Goal: Task Accomplishment & Management: Complete application form

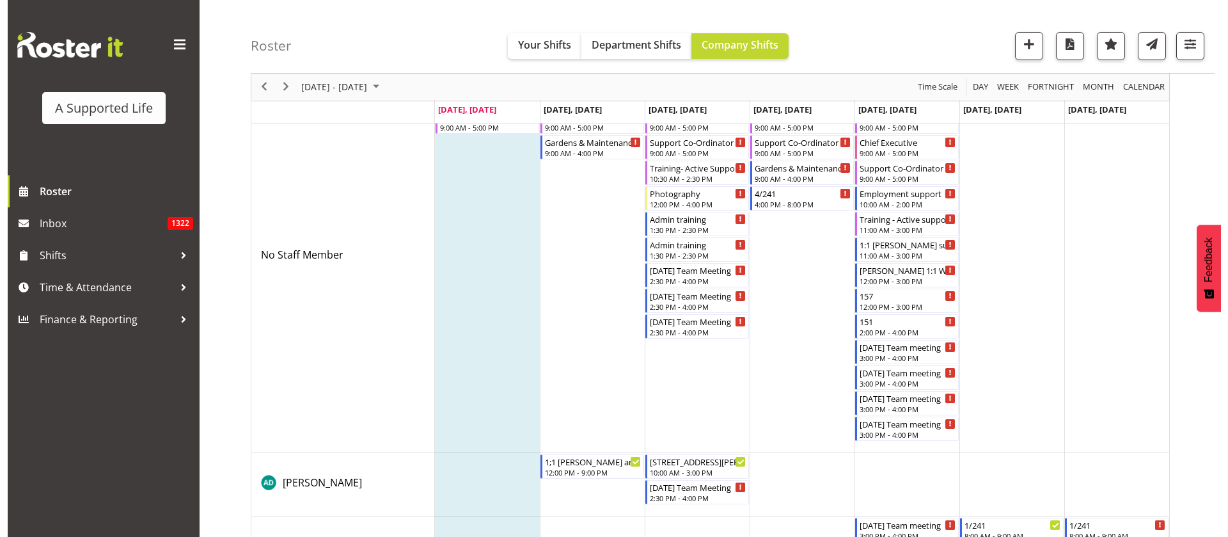
scroll to position [96, 0]
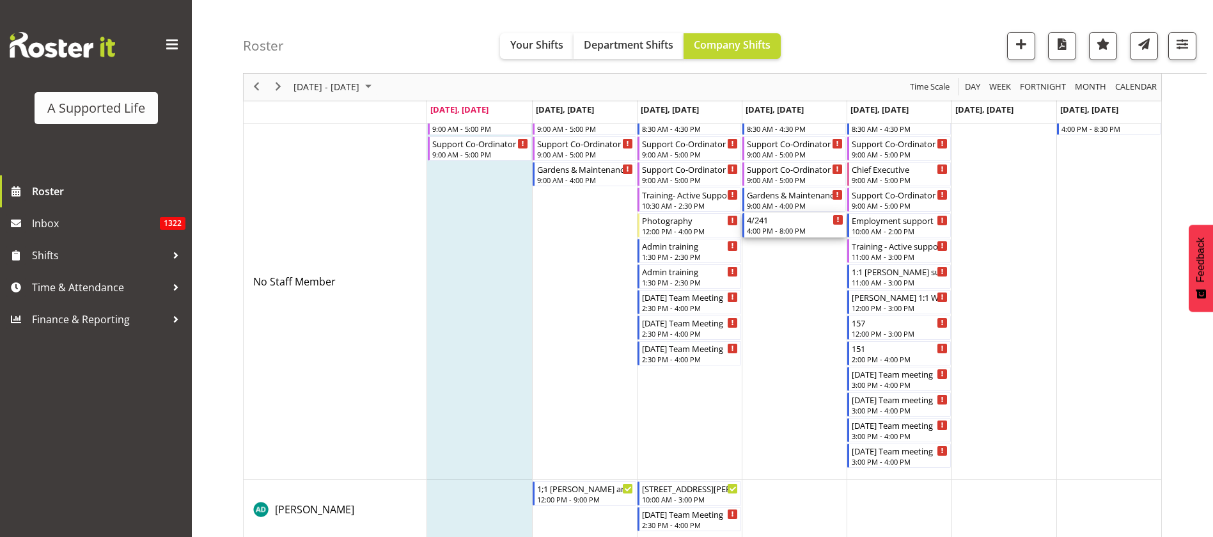
click at [782, 224] on div "4/241 4:00 PM - 8:00 PM" at bounding box center [795, 225] width 97 height 24
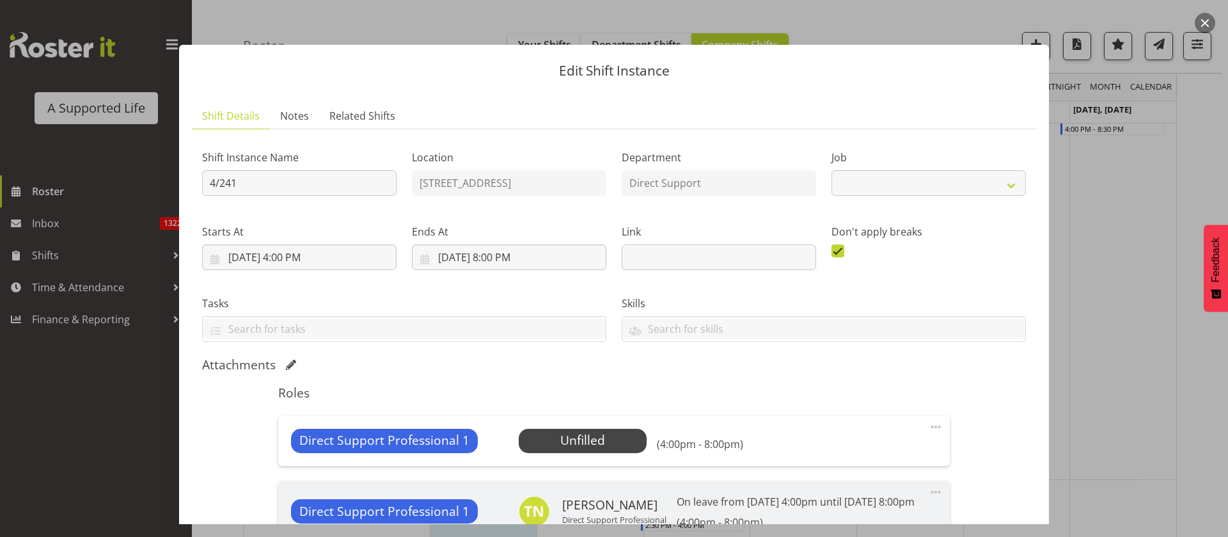
select select "4112"
click at [608, 434] on span "Select Employee" at bounding box center [582, 440] width 95 height 19
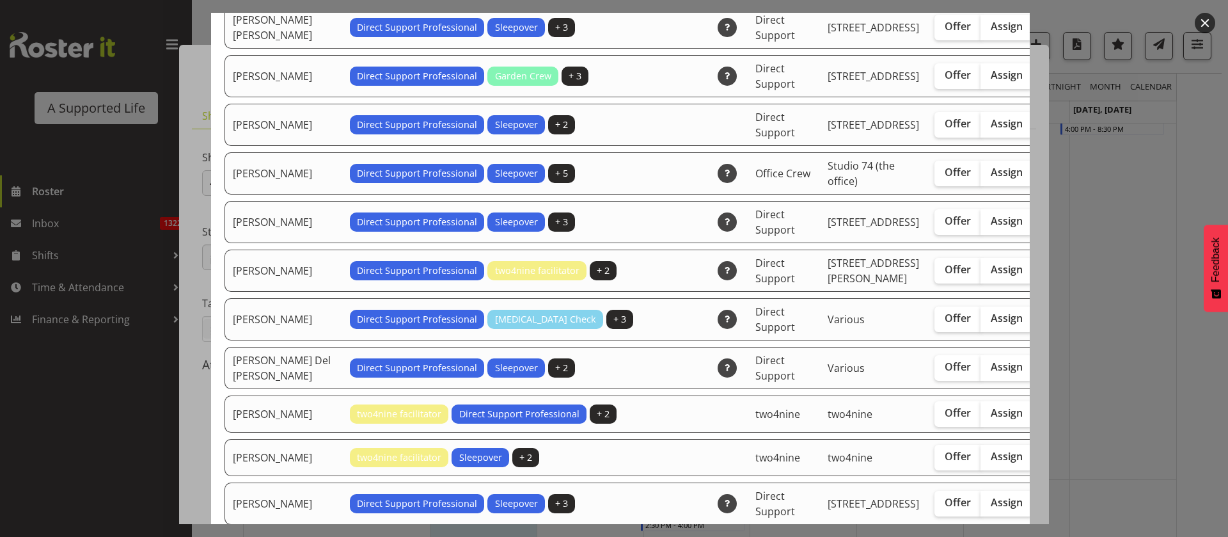
scroll to position [192, 0]
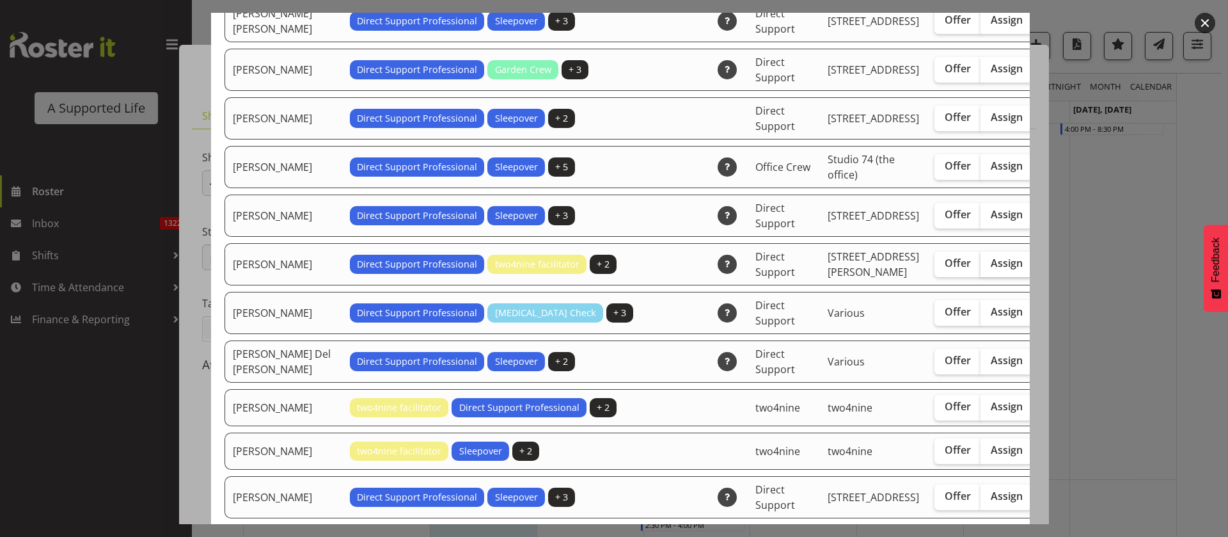
click at [991, 269] on span "Assign" at bounding box center [1007, 262] width 32 height 13
click at [980, 267] on input "Assign" at bounding box center [984, 263] width 8 height 8
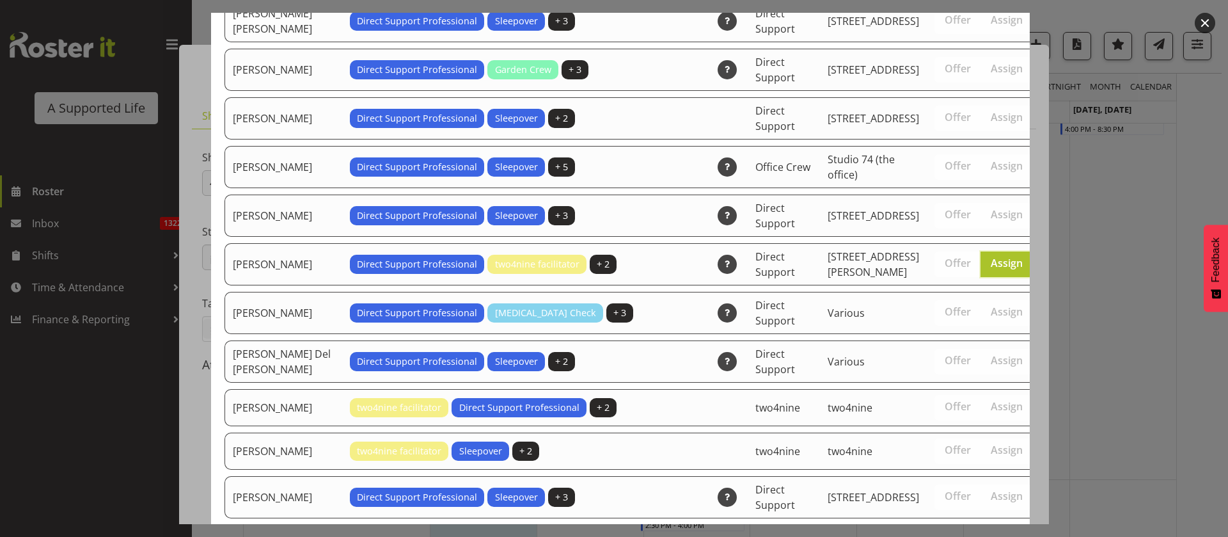
click at [991, 269] on span "Assign" at bounding box center [1007, 262] width 32 height 13
click at [980, 267] on input "Assign" at bounding box center [984, 263] width 8 height 8
checkbox input "false"
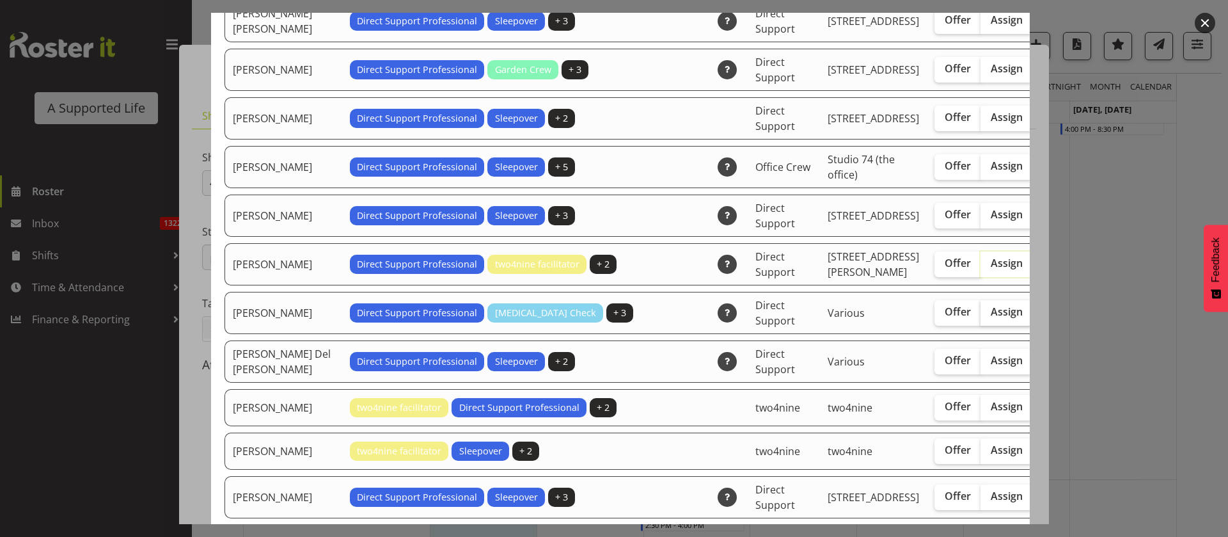
click at [991, 318] on span "Assign" at bounding box center [1007, 311] width 32 height 13
click at [980, 316] on input "Assign" at bounding box center [984, 312] width 8 height 8
checkbox input "true"
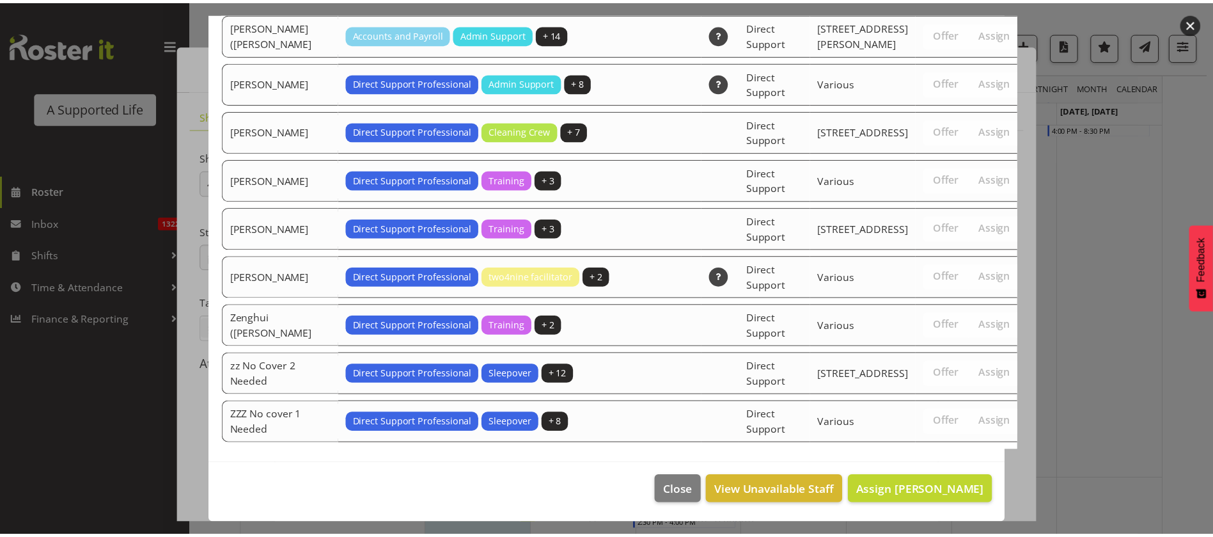
scroll to position [4315, 0]
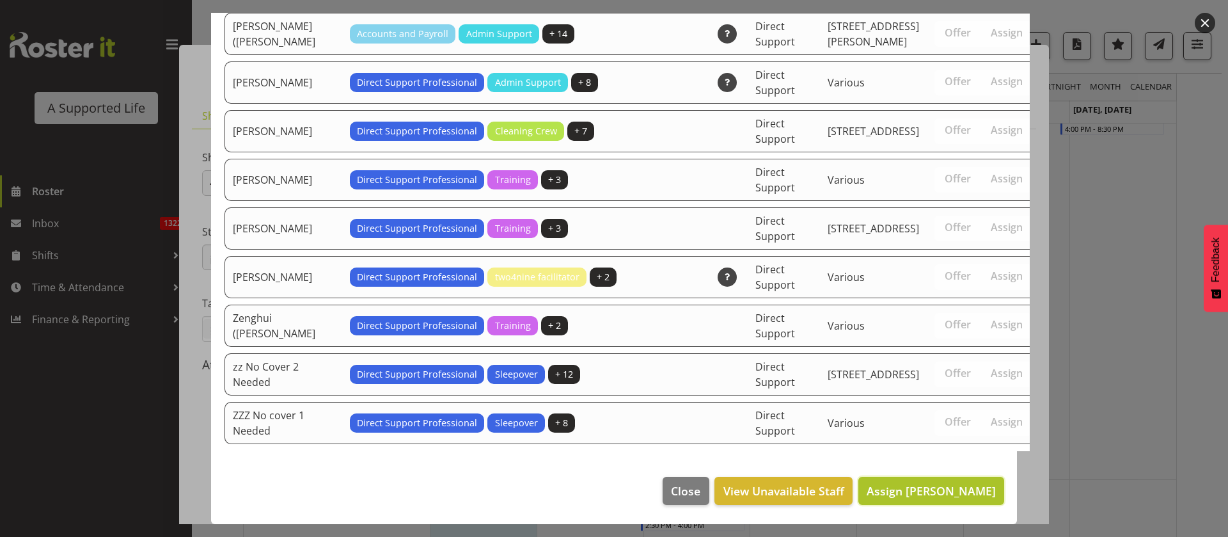
click at [945, 494] on span "Assign Amy Crossan" at bounding box center [931, 490] width 129 height 15
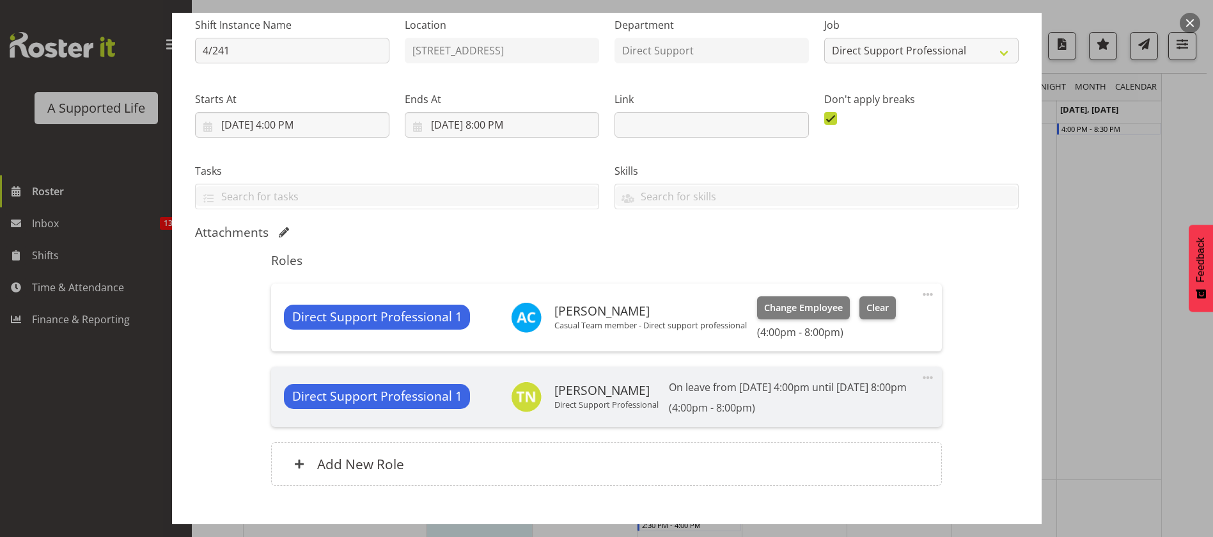
scroll to position [223, 0]
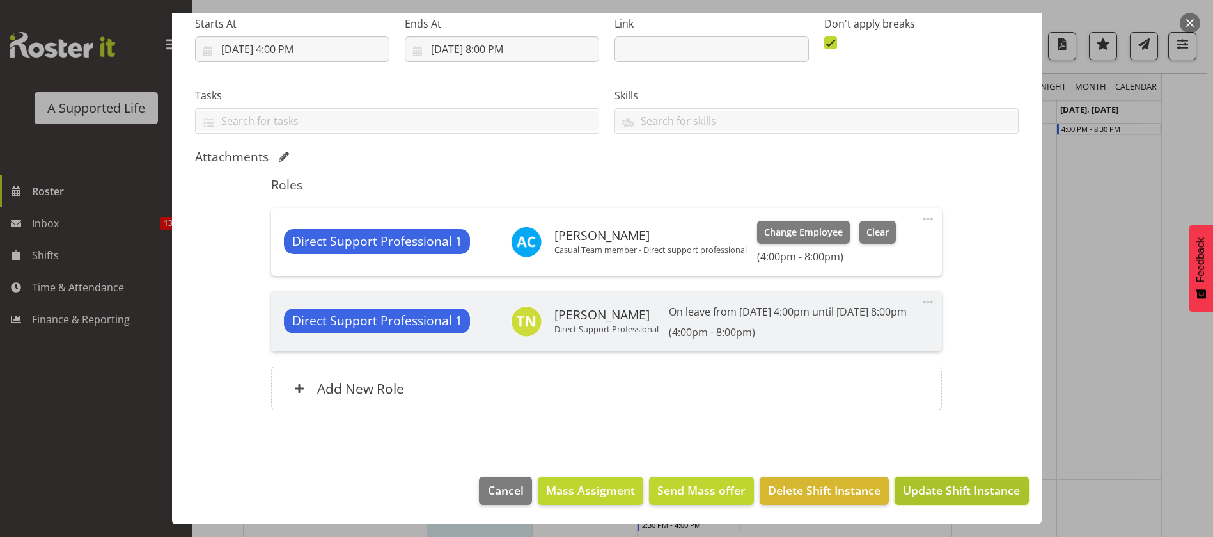
click at [933, 489] on span "Update Shift Instance" at bounding box center [961, 490] width 117 height 17
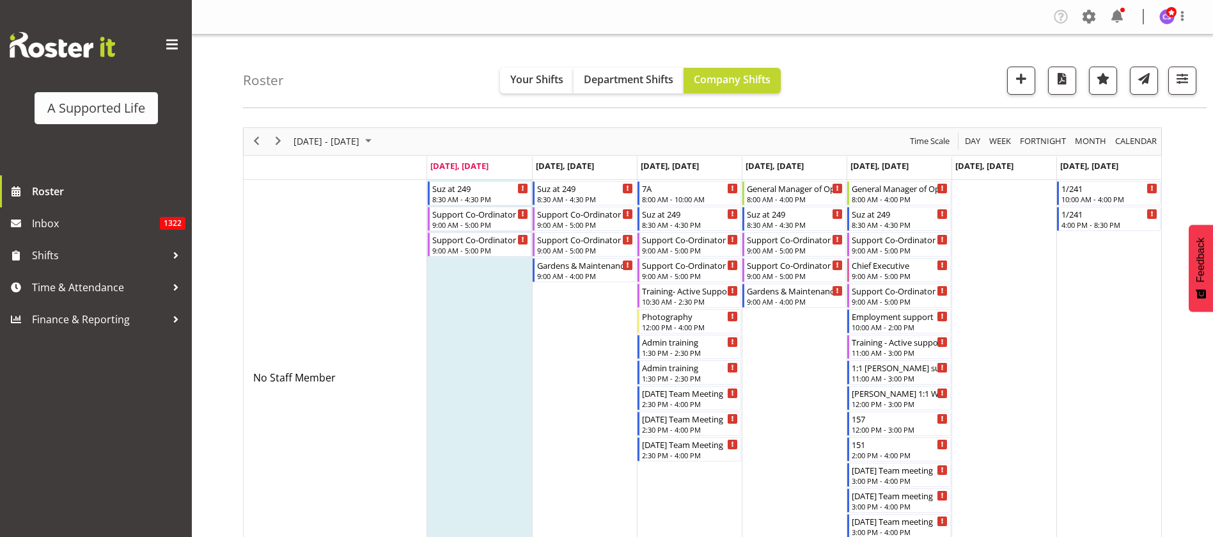
scroll to position [96, 0]
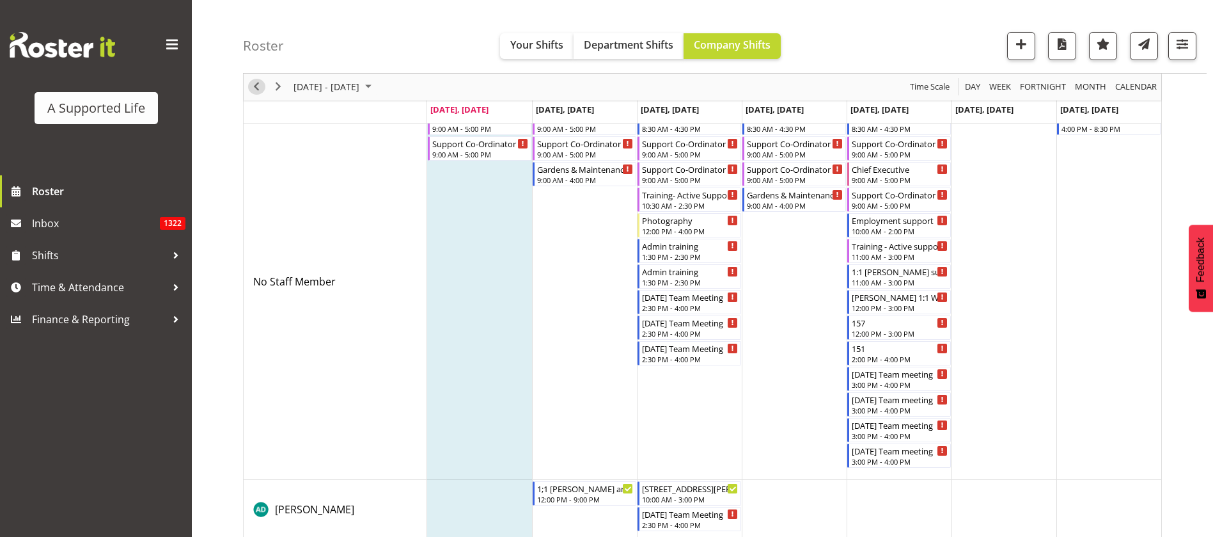
click at [257, 84] on span "Previous" at bounding box center [256, 87] width 15 height 16
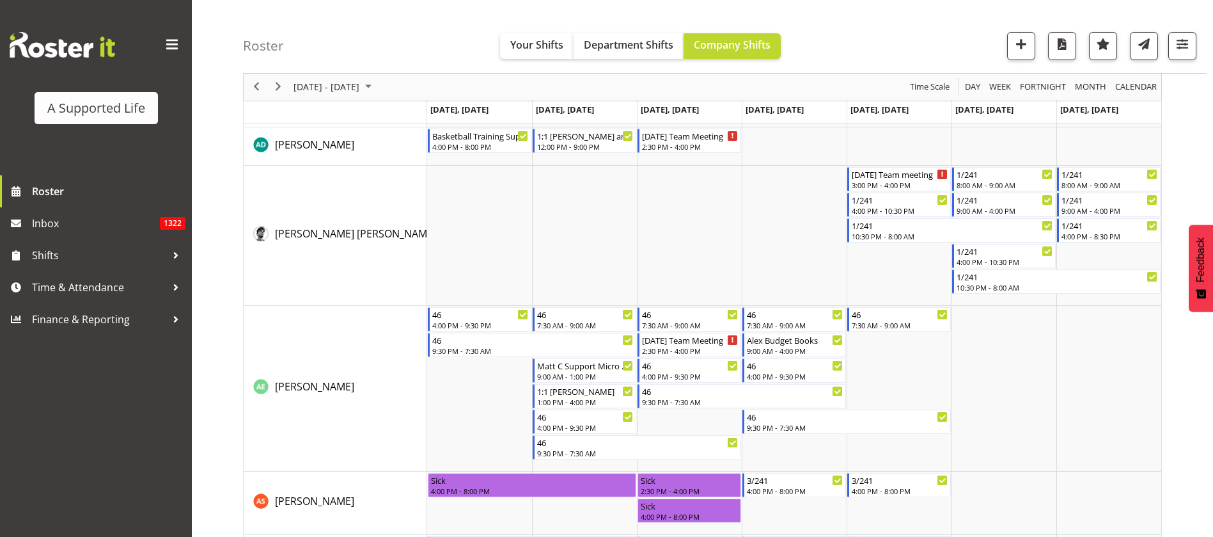
scroll to position [576, 0]
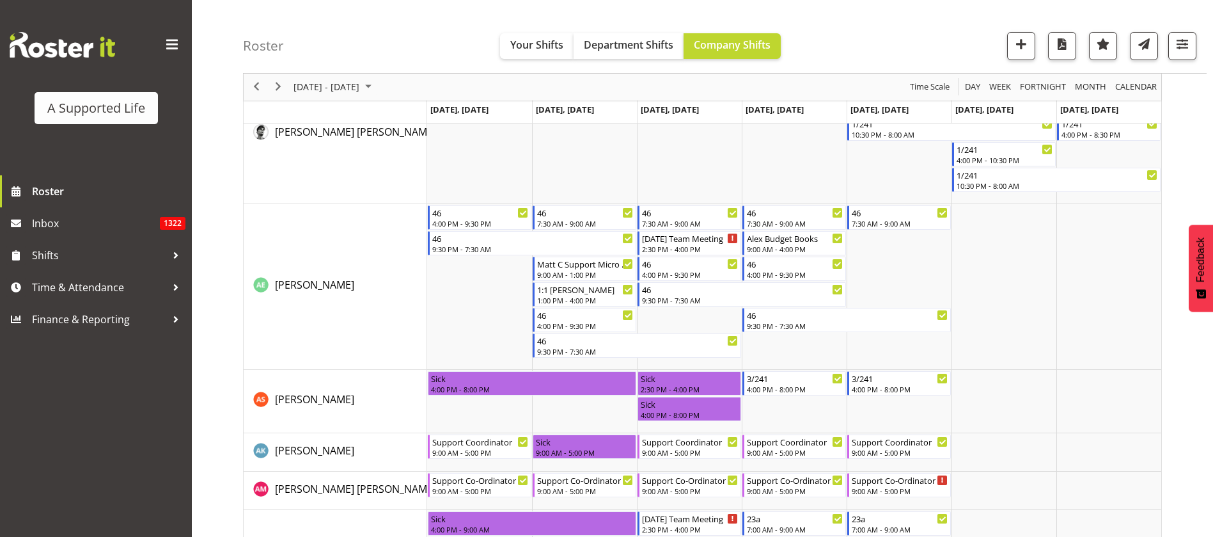
drag, startPoint x: 209, startPoint y: 161, endPoint x: 216, endPoint y: 159, distance: 7.3
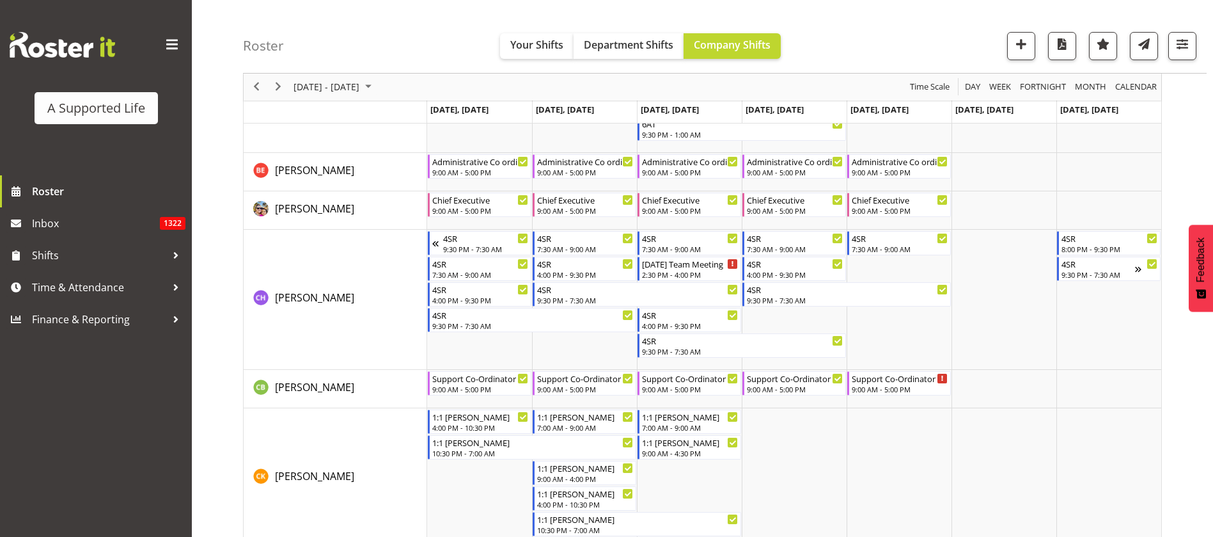
scroll to position [1823, 0]
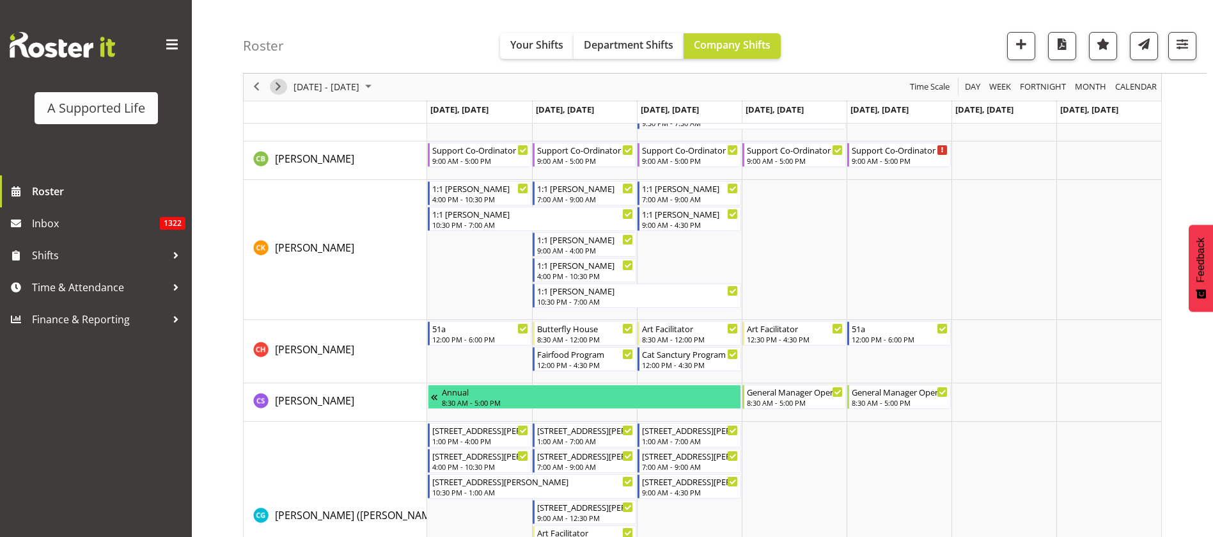
click at [278, 81] on span "Next" at bounding box center [278, 87] width 15 height 16
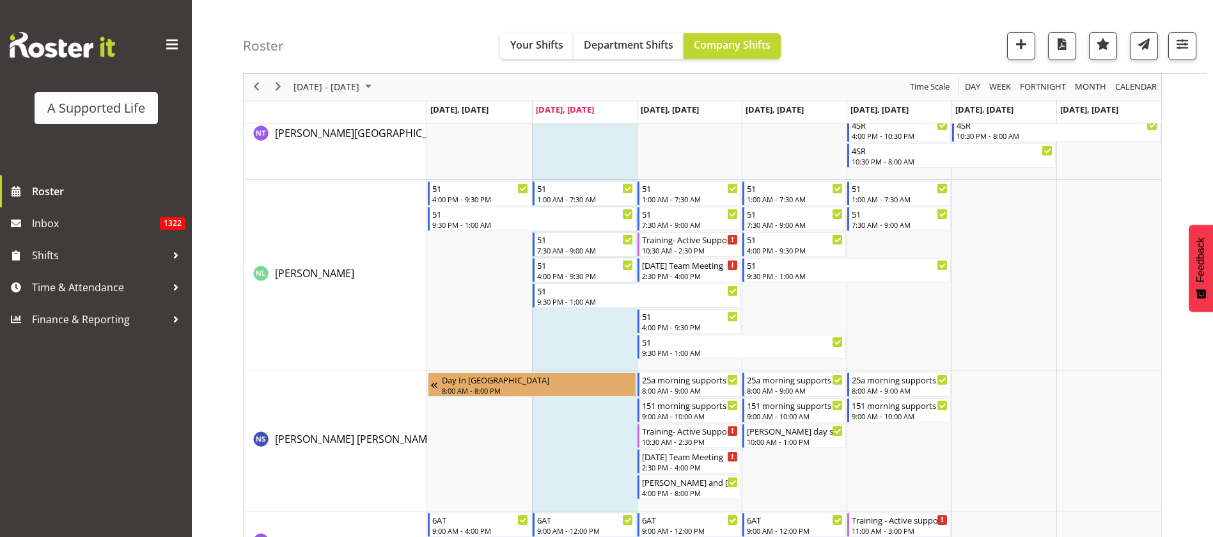
scroll to position [5564, 0]
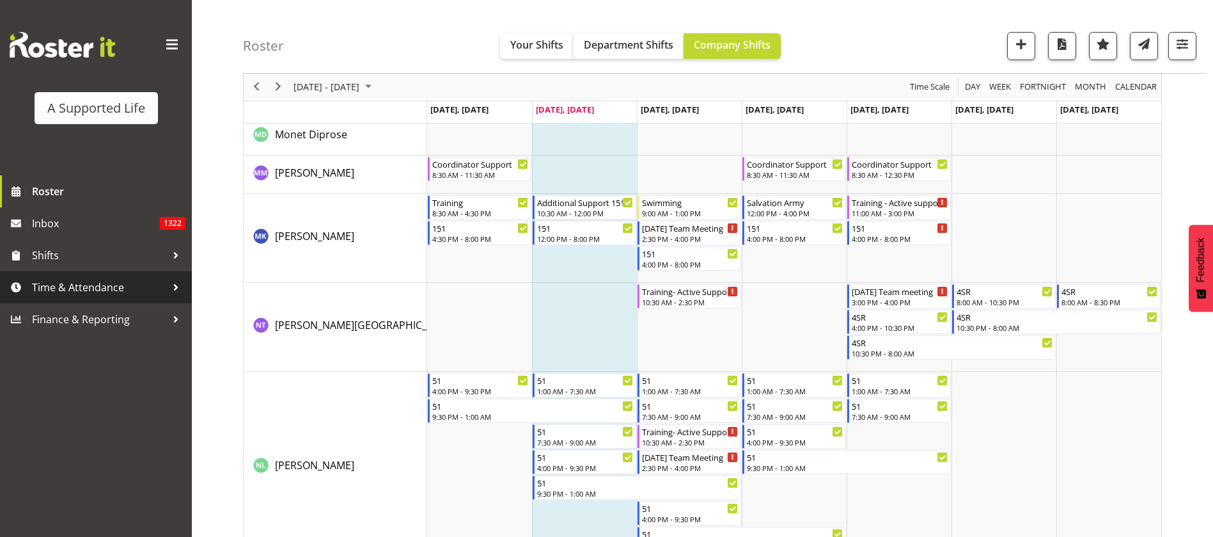
click at [66, 290] on span "Time & Attendance" at bounding box center [99, 287] width 134 height 19
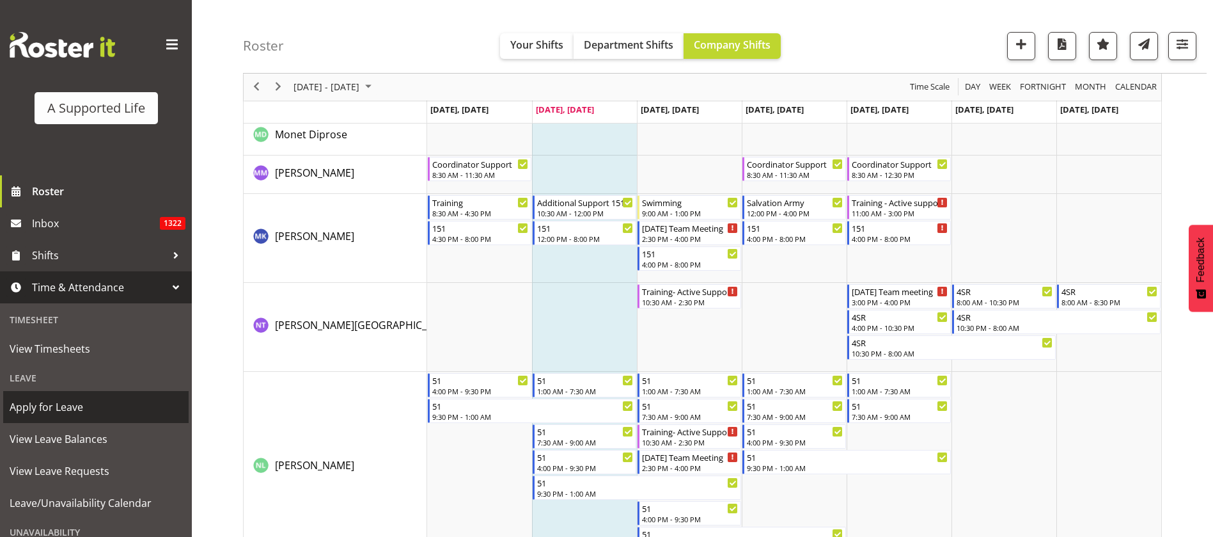
click at [63, 400] on span "Apply for Leave" at bounding box center [96, 406] width 173 height 19
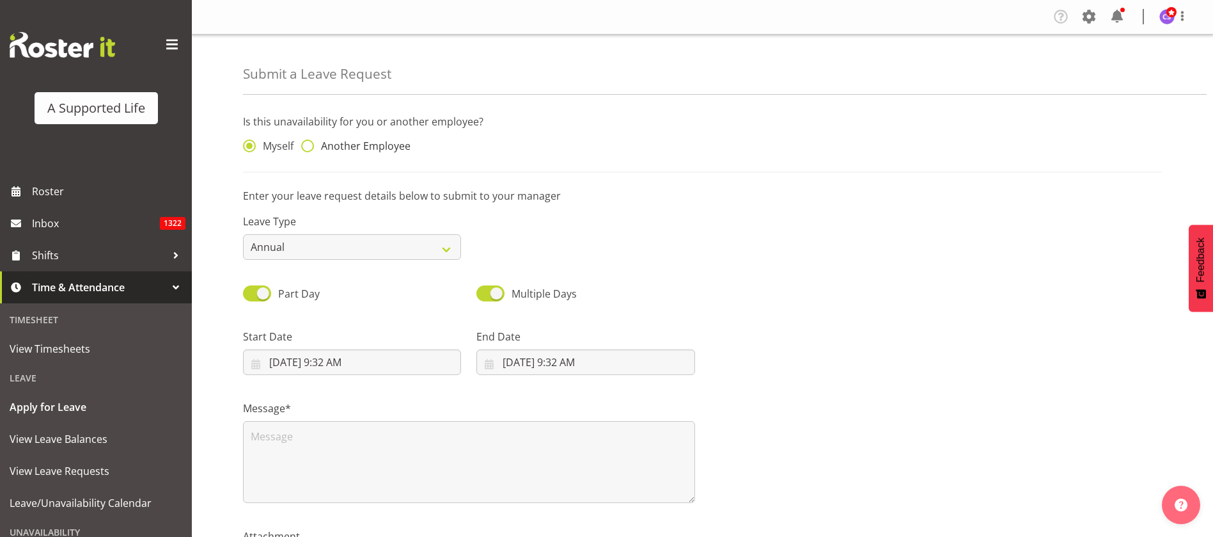
click at [311, 143] on span at bounding box center [307, 145] width 13 height 13
click at [310, 143] on input "Another Employee" at bounding box center [305, 146] width 8 height 8
radio input "true"
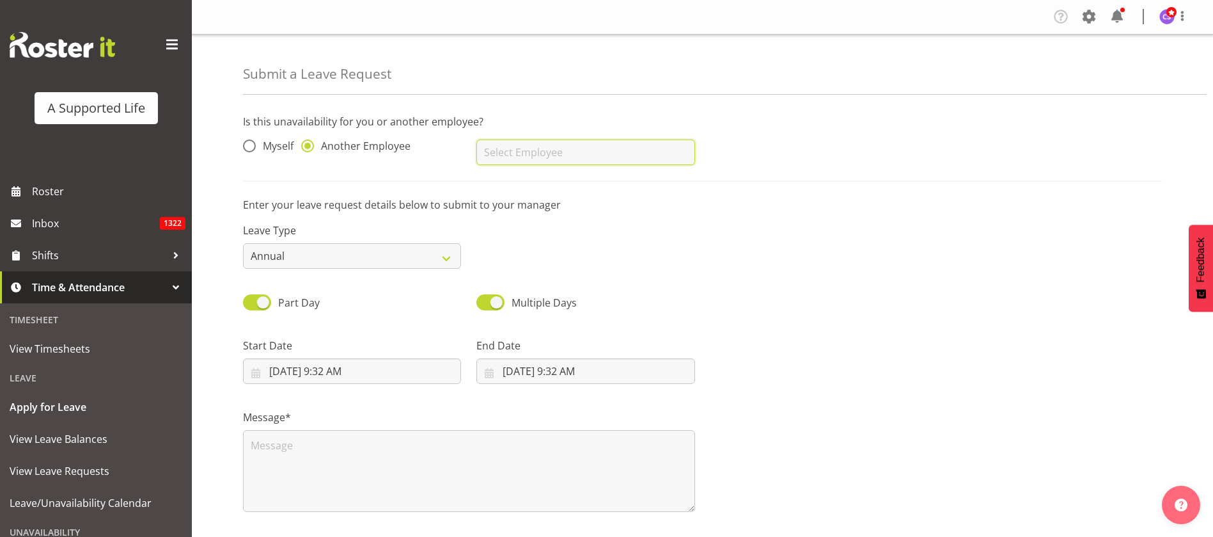
click at [537, 152] on input "text" at bounding box center [585, 152] width 218 height 26
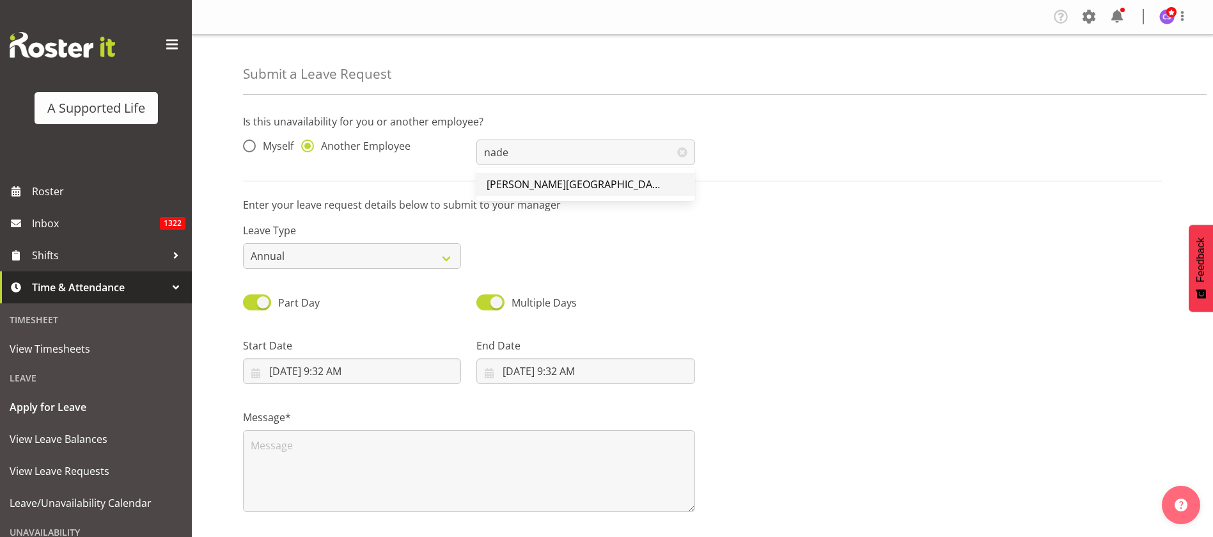
click at [560, 189] on link "[PERSON_NAME][GEOGRAPHIC_DATA]" at bounding box center [585, 184] width 218 height 23
type input "[PERSON_NAME][GEOGRAPHIC_DATA]"
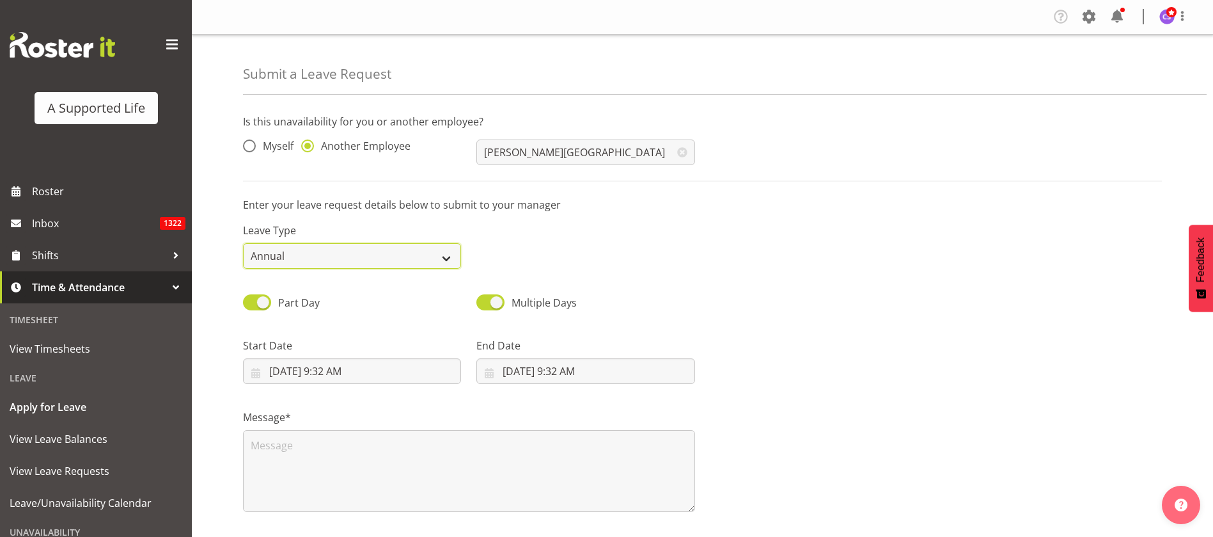
drag, startPoint x: 393, startPoint y: 253, endPoint x: 400, endPoint y: 254, distance: 7.1
click at [394, 253] on select "Annual Sick Bereavement Domestic Violence Parental Jury Service Day In Lieu Oth…" at bounding box center [352, 256] width 218 height 26
select select "Sick"
click at [243, 243] on select "Annual Sick Bereavement Domestic Violence Parental Jury Service Day In Lieu Oth…" at bounding box center [352, 256] width 218 height 26
click at [353, 378] on input "8/26/2025, 9:32 AM" at bounding box center [352, 371] width 218 height 26
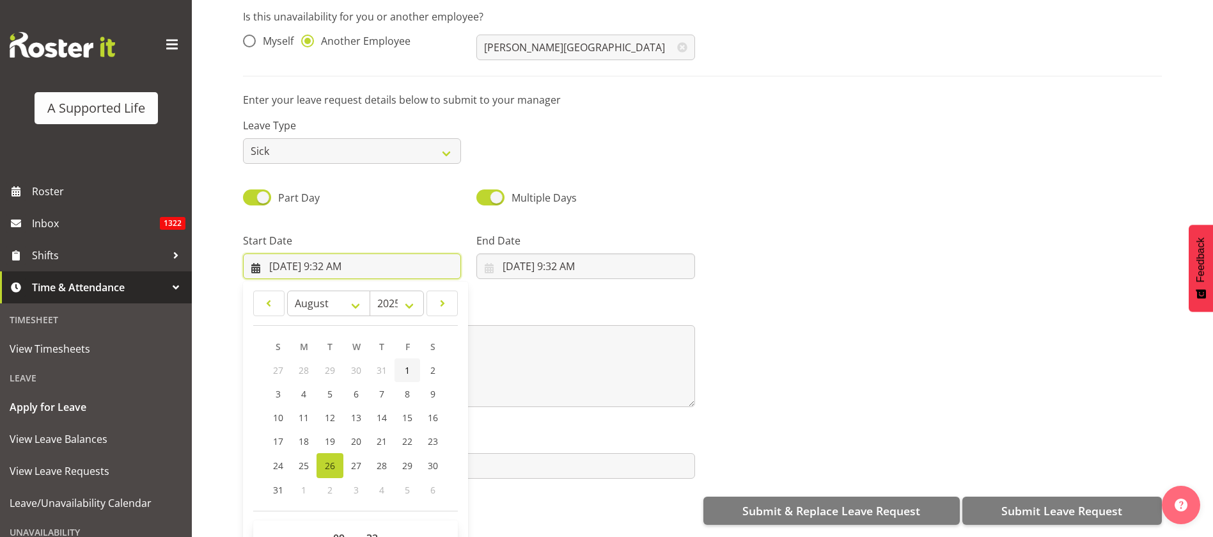
scroll to position [117, 0]
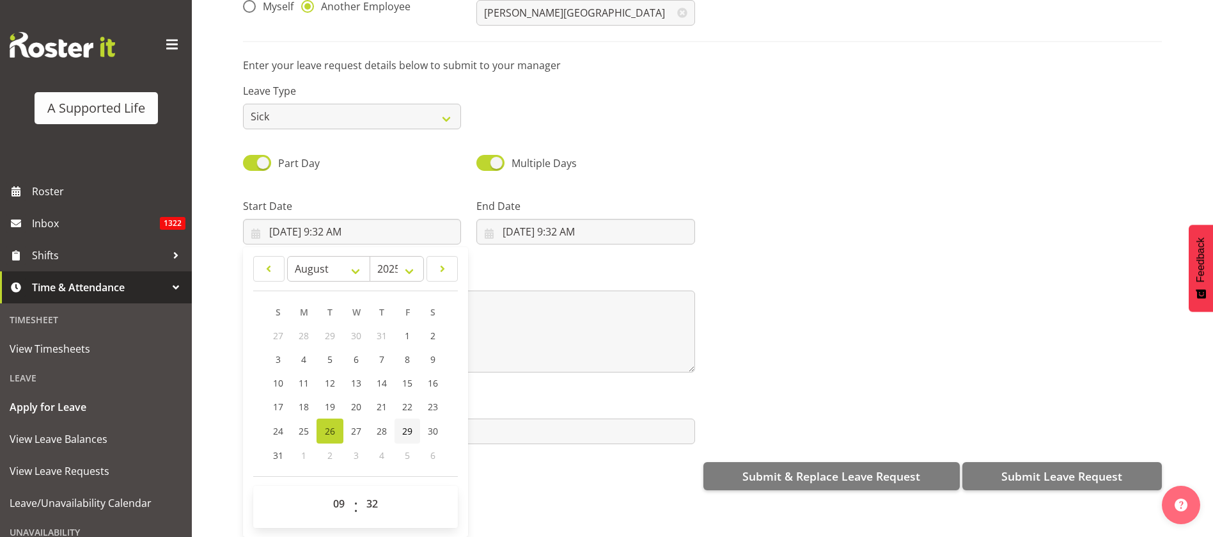
click at [402, 418] on link "29" at bounding box center [408, 430] width 26 height 25
type input "8/29/2025, 9:32 AM"
drag, startPoint x: 335, startPoint y: 480, endPoint x: 345, endPoint y: 477, distance: 10.7
click at [335, 491] on select "00 01 02 03 04 05 06 07 08 09 10 11 12 13 14 15 16 17 18 19 20 21 22 23" at bounding box center [340, 504] width 29 height 26
select select "15"
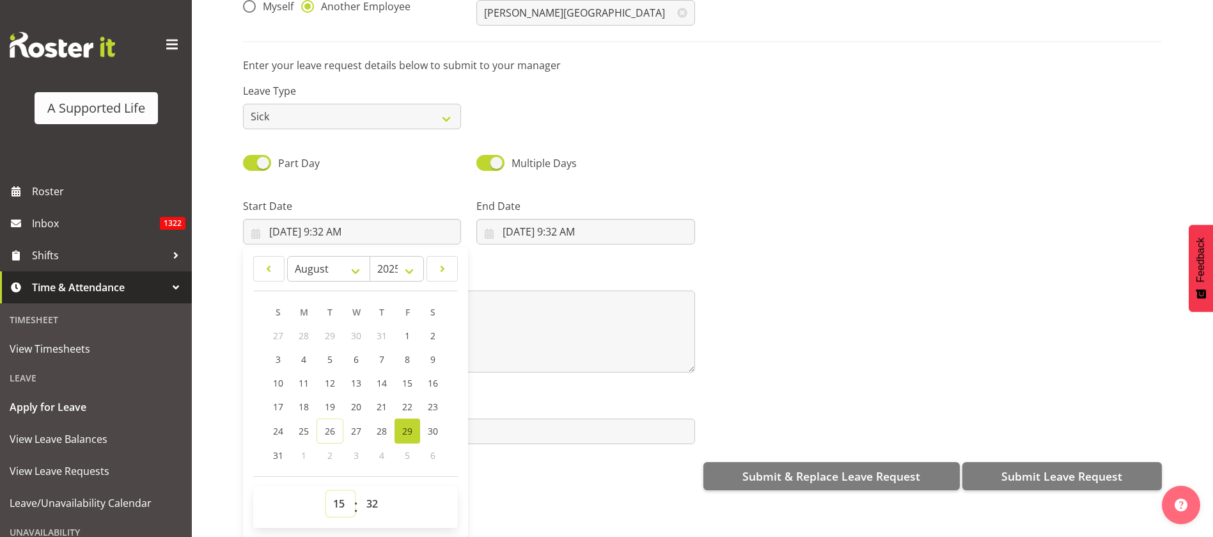
click at [326, 491] on select "00 01 02 03 04 05 06 07 08 09 10 11 12 13 14 15 16 17 18 19 20 21 22 23" at bounding box center [340, 504] width 29 height 26
type input "8/29/2025, 3:32 PM"
drag, startPoint x: 391, startPoint y: 491, endPoint x: 391, endPoint y: 513, distance: 21.8
click at [391, 513] on div "January February March April May June July August September October November De…" at bounding box center [355, 391] width 225 height 279
click at [369, 493] on select "00 01 02 03 04 05 06 07 08 09 10 11 12 13 14 15 16 17 18 19 20 21 22 23 24 25 2…" at bounding box center [373, 504] width 29 height 26
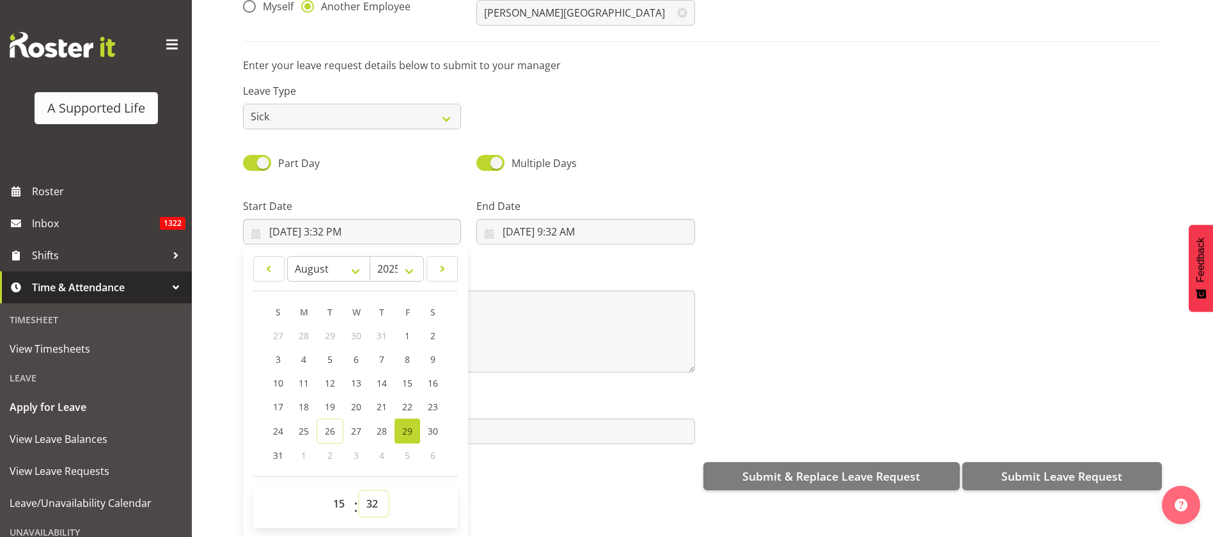
select select "0"
click at [359, 491] on select "00 01 02 03 04 05 06 07 08 09 10 11 12 13 14 15 16 17 18 19 20 21 22 23 24 25 2…" at bounding box center [373, 504] width 29 height 26
type input "8/29/2025, 3:00 PM"
click at [558, 201] on div "End Date 8/26/2025, 9:32 AM January February March April May June July August S…" at bounding box center [585, 221] width 218 height 46
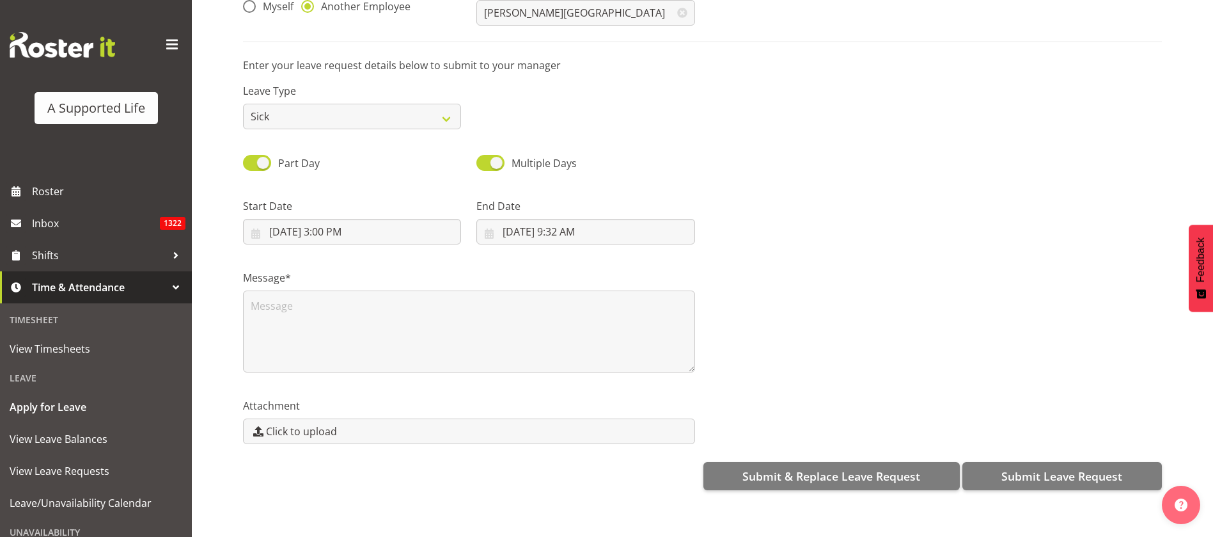
scroll to position [0, 0]
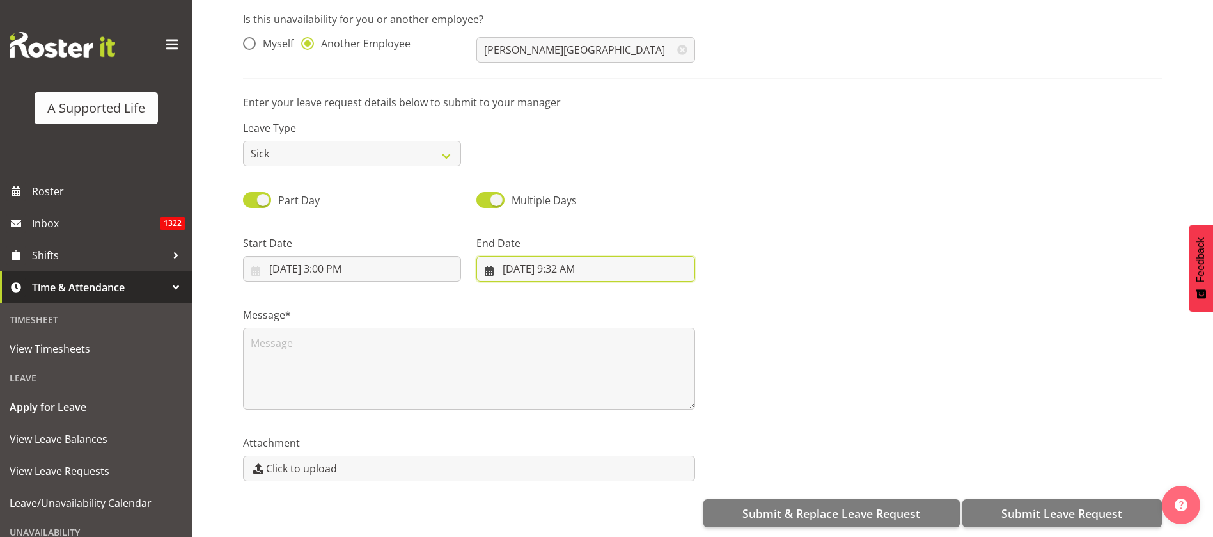
click at [516, 260] on input "8/26/2025, 9:32 AM" at bounding box center [585, 269] width 218 height 26
click at [509, 486] on span "31" at bounding box center [512, 492] width 10 height 12
type input "8/31/2025, 9:32 AM"
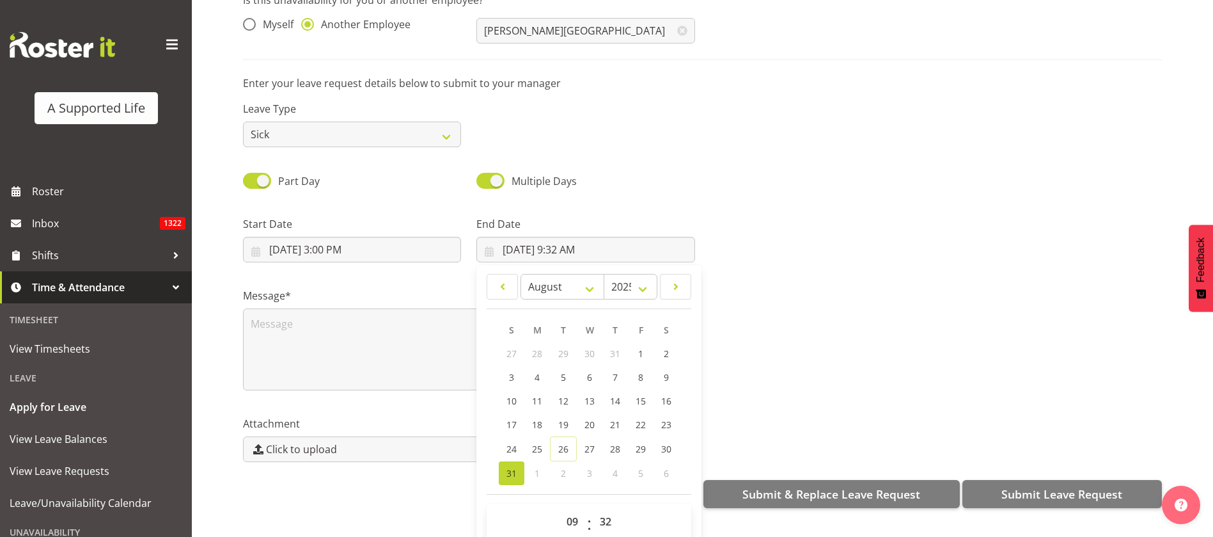
scroll to position [37, 0]
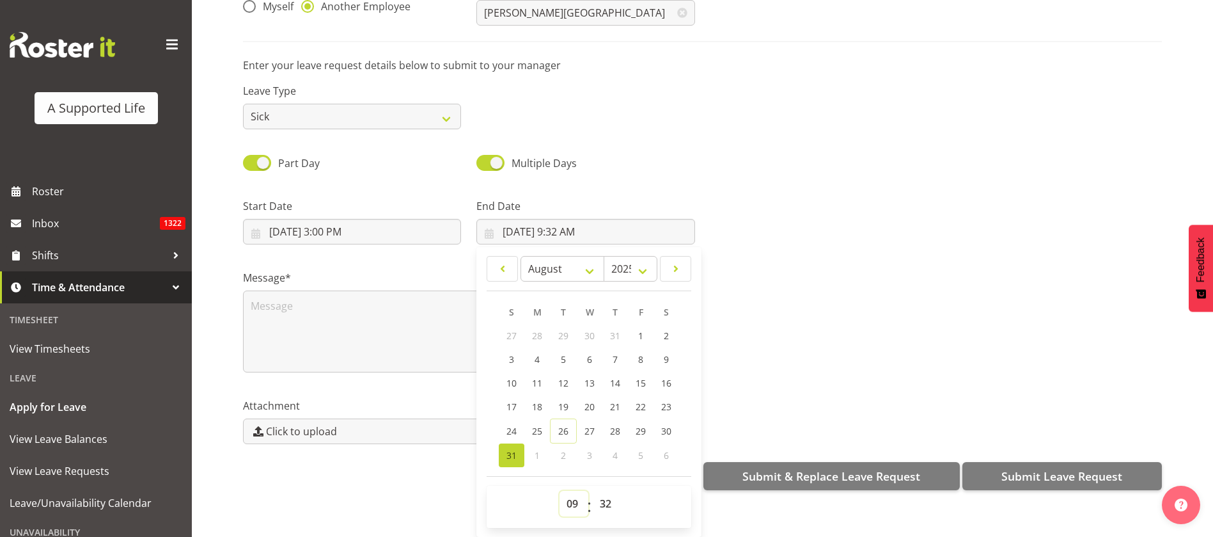
click at [563, 491] on select "00 01 02 03 04 05 06 07 08 09 10 11 12 13 14 15 16 17 18 19 20 21 22 23" at bounding box center [574, 504] width 29 height 26
select select "20"
click at [560, 491] on select "00 01 02 03 04 05 06 07 08 09 10 11 12 13 14 15 16 17 18 19 20 21 22 23" at bounding box center [574, 504] width 29 height 26
type input "8/31/2025, 8:32 PM"
click at [608, 491] on select "00 01 02 03 04 05 06 07 08 09 10 11 12 13 14 15 16 17 18 19 20 21 22 23 24 25 2…" at bounding box center [607, 504] width 29 height 26
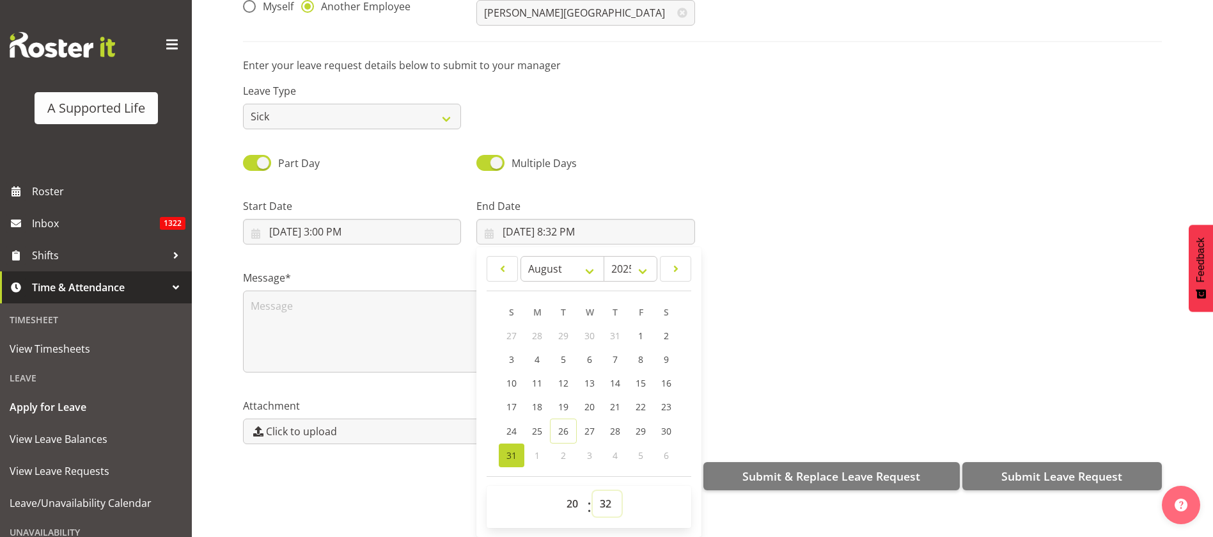
select select "30"
click at [593, 491] on select "00 01 02 03 04 05 06 07 08 09 10 11 12 13 14 15 16 17 18 19 20 21 22 23 24 25 2…" at bounding box center [607, 504] width 29 height 26
type input "8/31/2025, 8:30 PM"
click at [301, 303] on textarea at bounding box center [469, 331] width 452 height 82
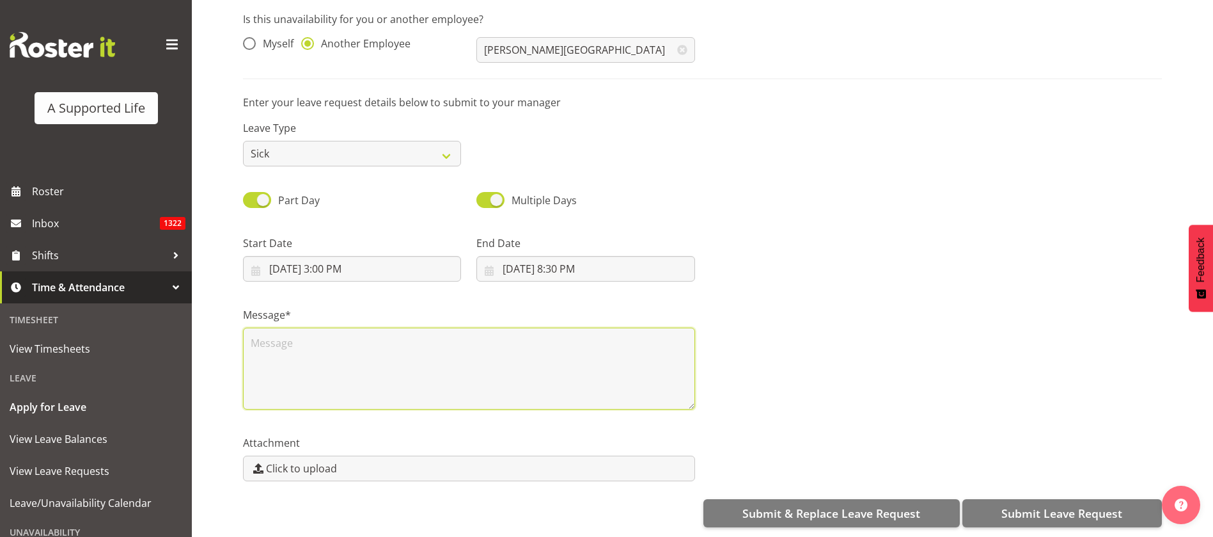
scroll to position [0, 0]
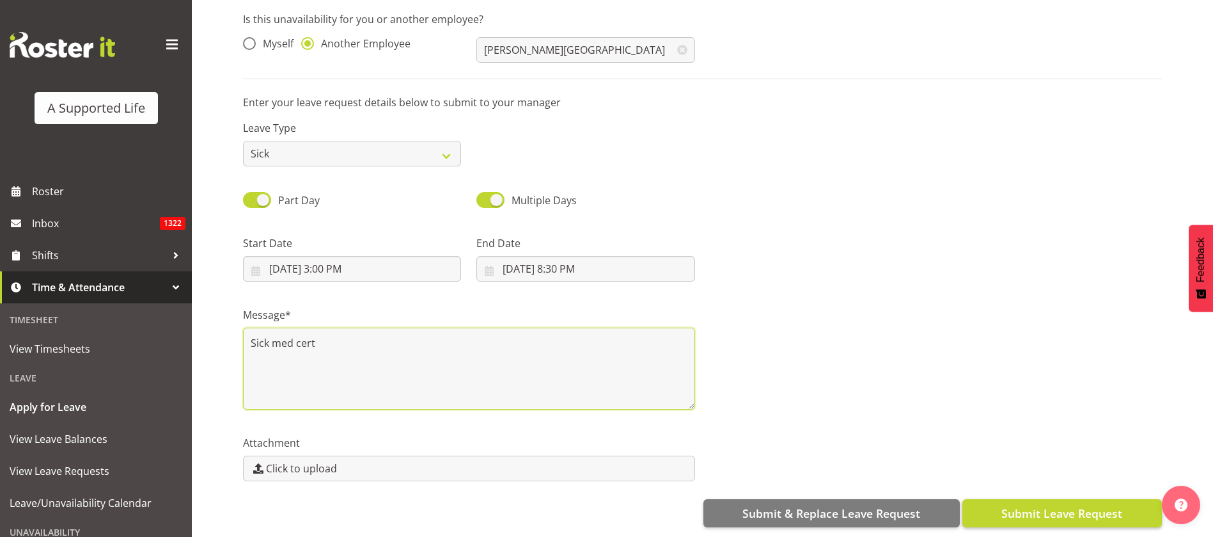
type textarea "Sick med cert"
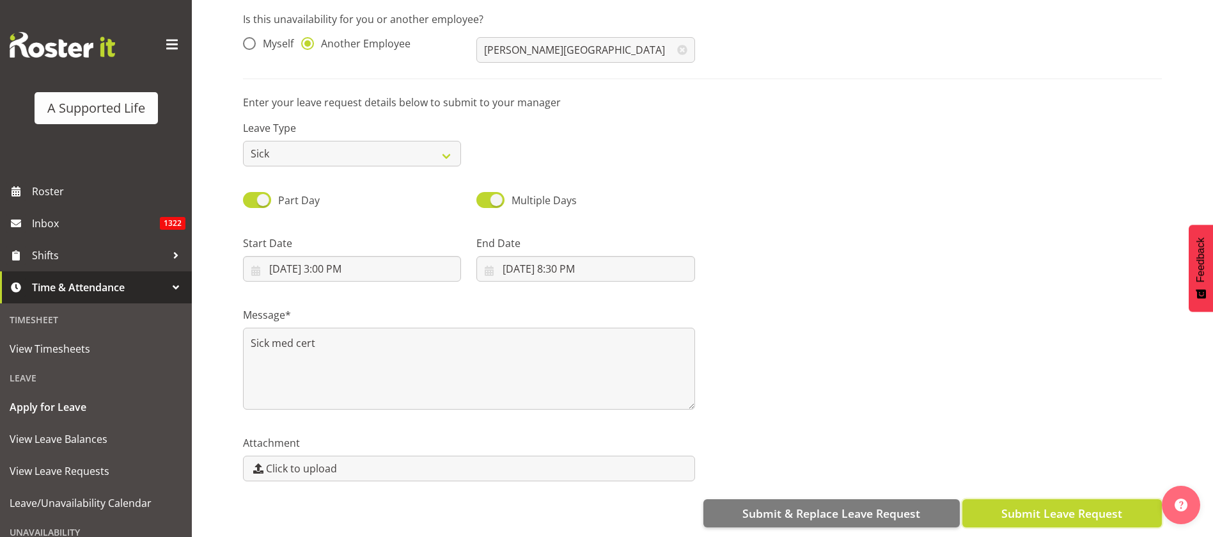
click at [1059, 505] on span "Submit Leave Request" at bounding box center [1062, 513] width 121 height 17
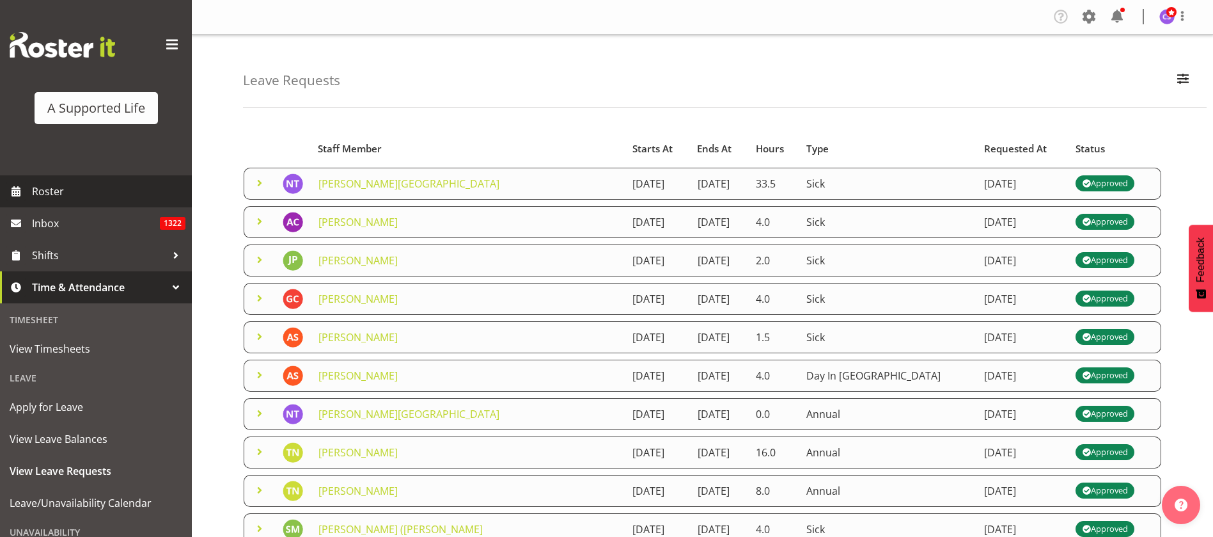
drag, startPoint x: 52, startPoint y: 197, endPoint x: 59, endPoint y: 196, distance: 6.4
click at [52, 196] on span "Roster" at bounding box center [108, 191] width 153 height 19
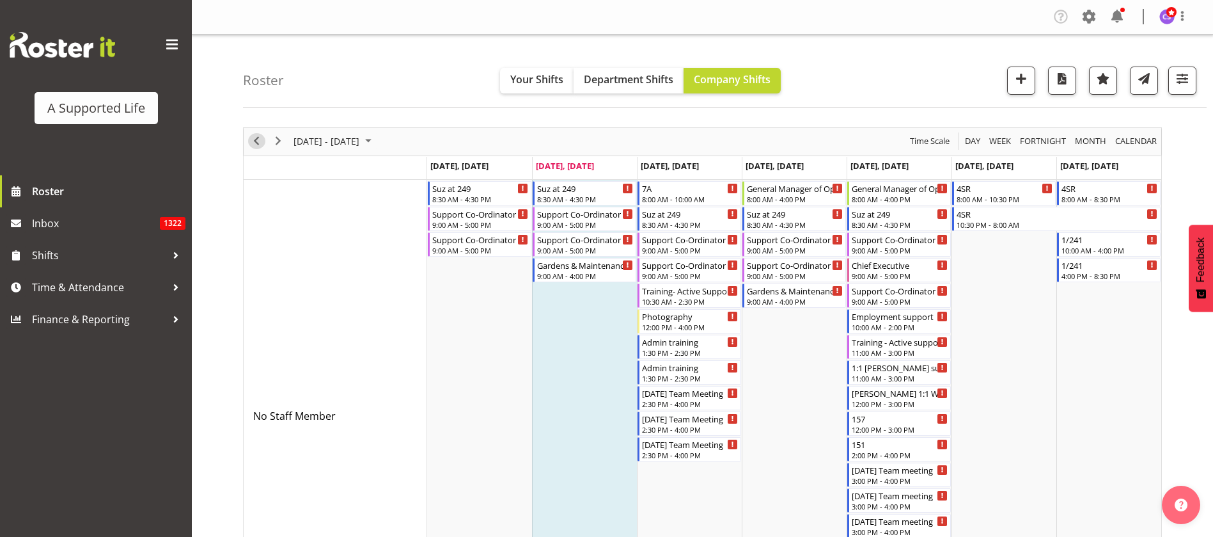
click at [254, 146] on span "Previous" at bounding box center [256, 141] width 15 height 16
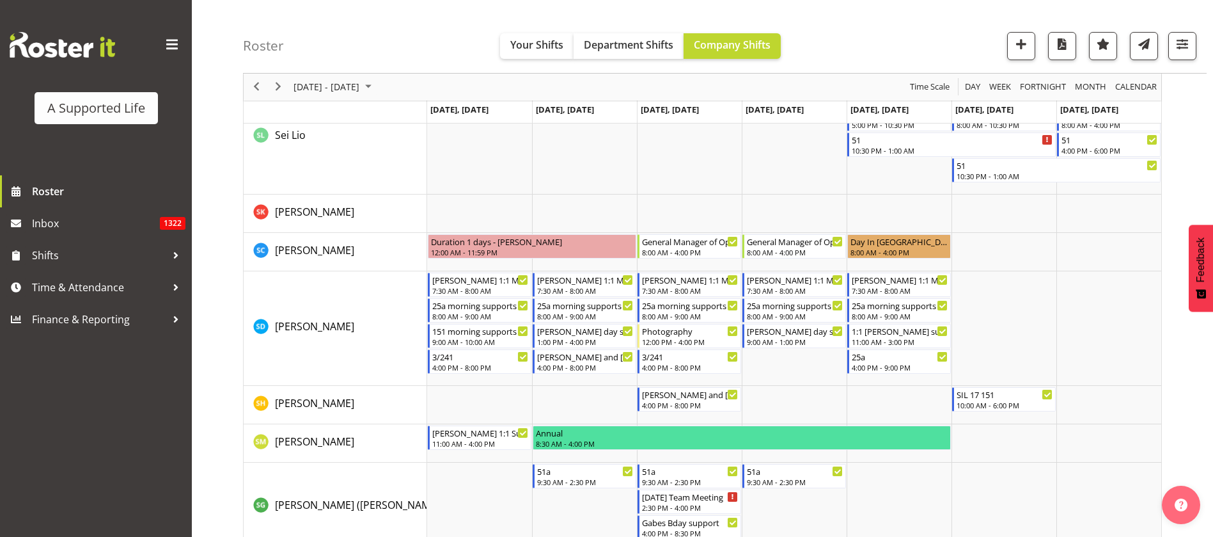
scroll to position [6619, 0]
